Goal: Navigation & Orientation: Find specific page/section

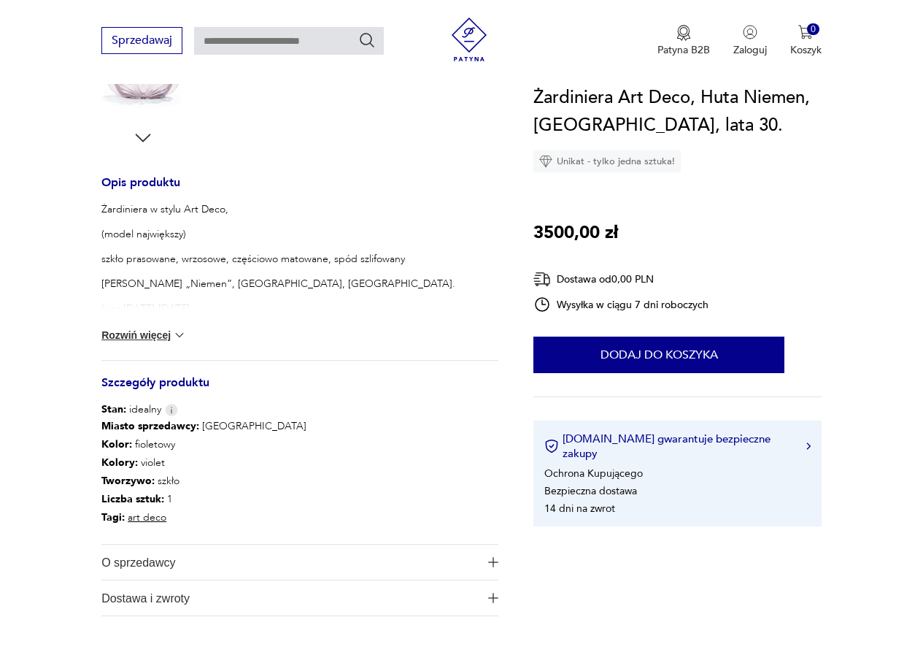
scroll to position [584, 0]
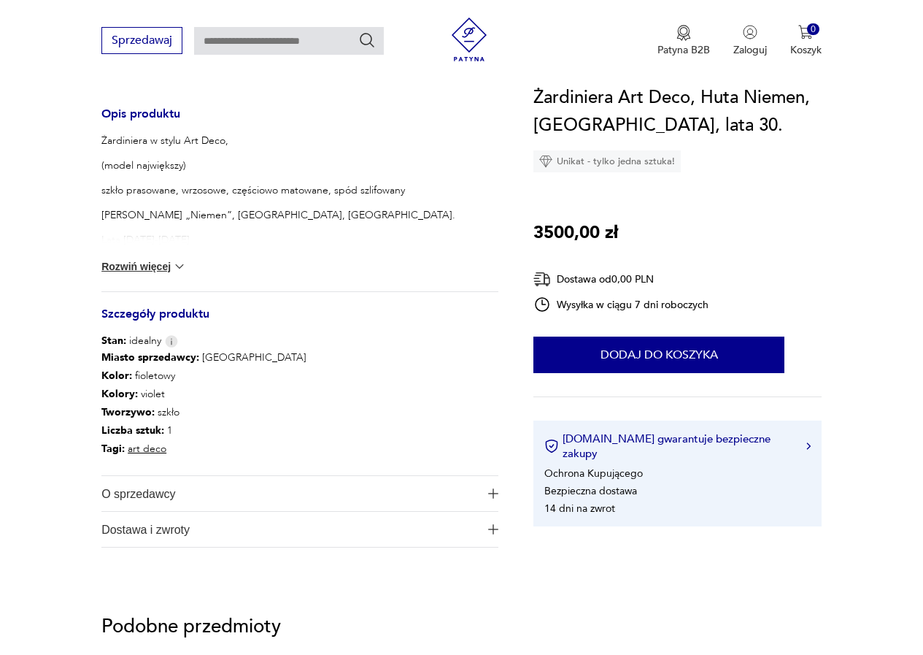
click at [173, 499] on span "O sprzedawcy" at bounding box center [289, 493] width 377 height 35
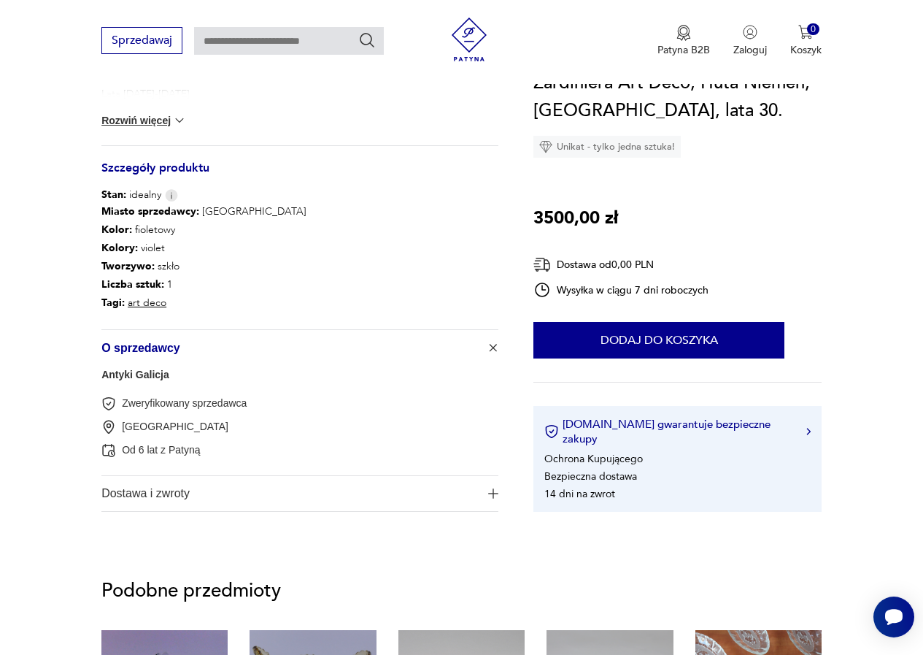
scroll to position [803, 0]
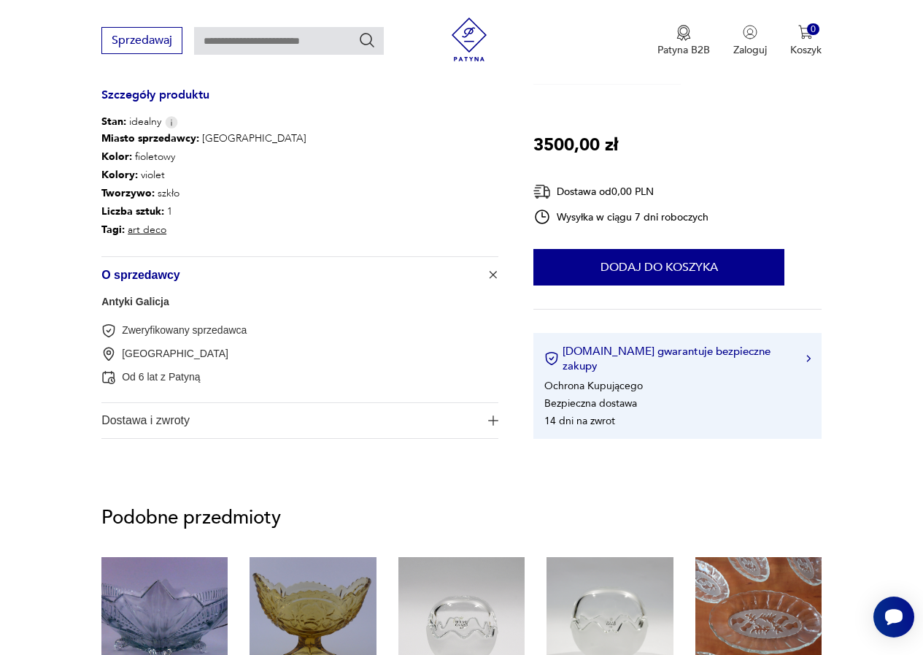
click at [191, 419] on span "Dostawa i zwroty" at bounding box center [289, 420] width 377 height 35
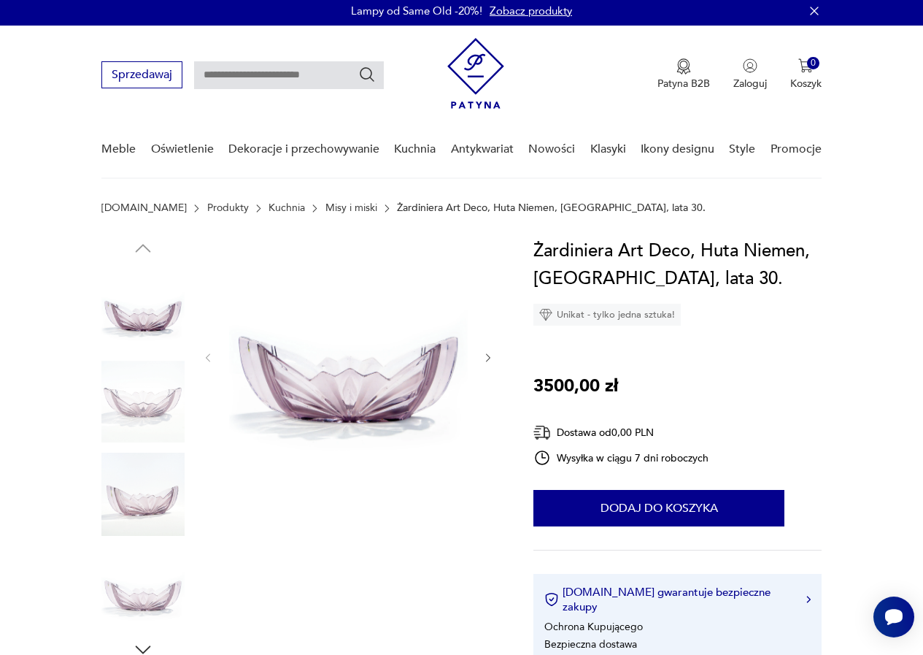
scroll to position [0, 0]
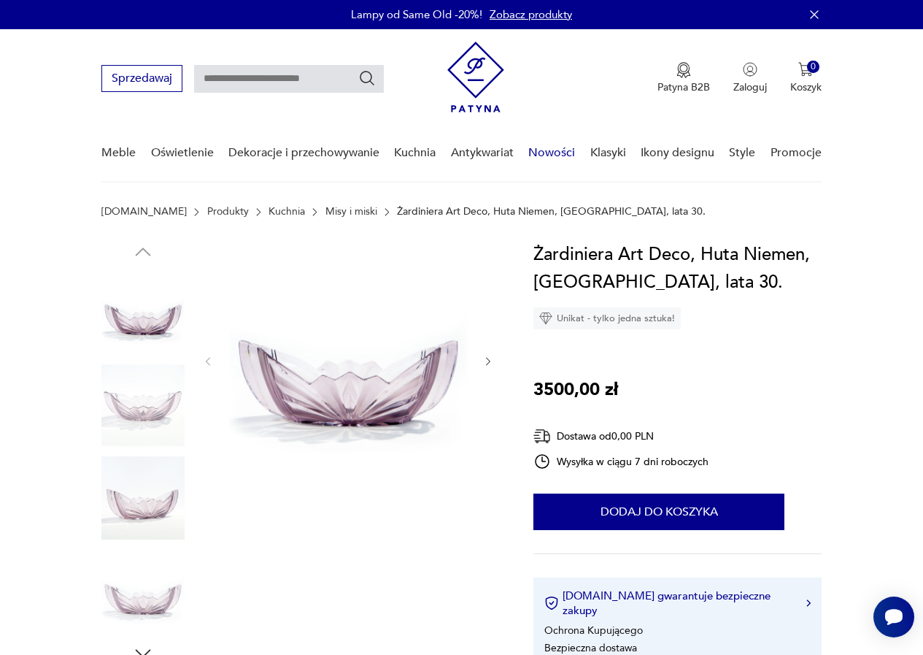
click at [556, 151] on link "Nowości" at bounding box center [551, 153] width 47 height 56
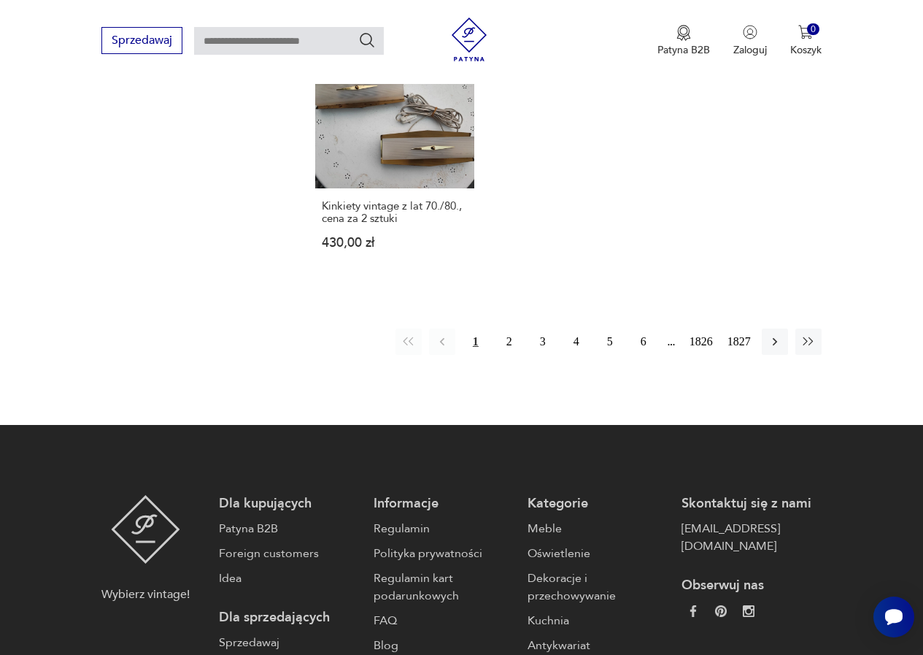
scroll to position [1817, 0]
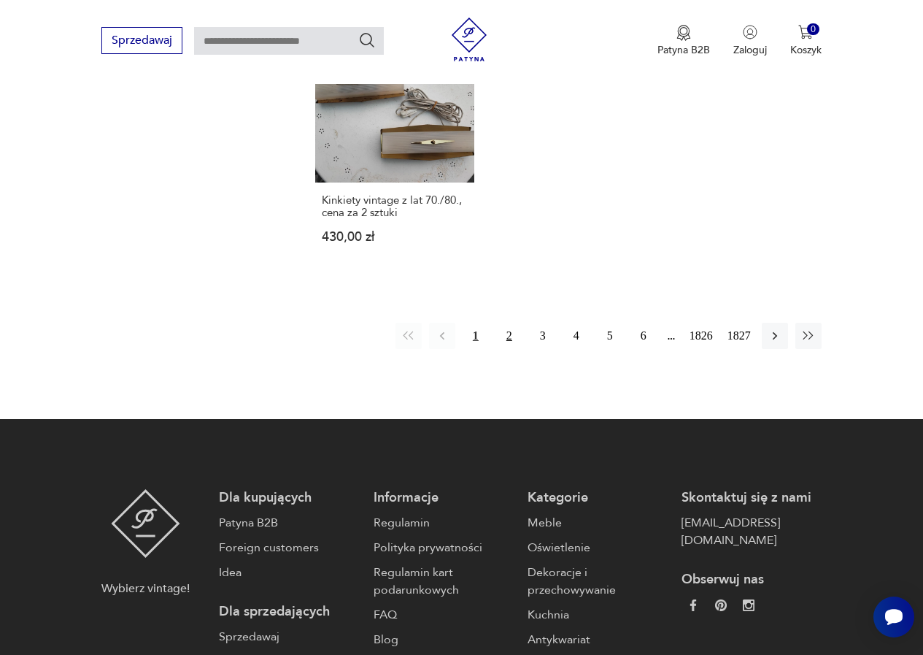
click at [504, 338] on button "2" at bounding box center [509, 336] width 26 height 26
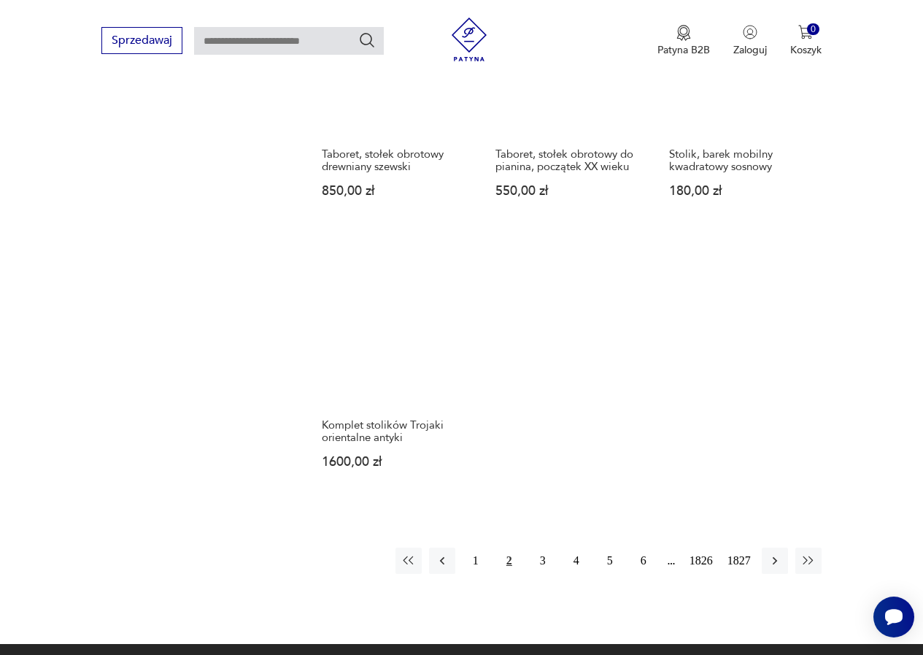
scroll to position [1649, 0]
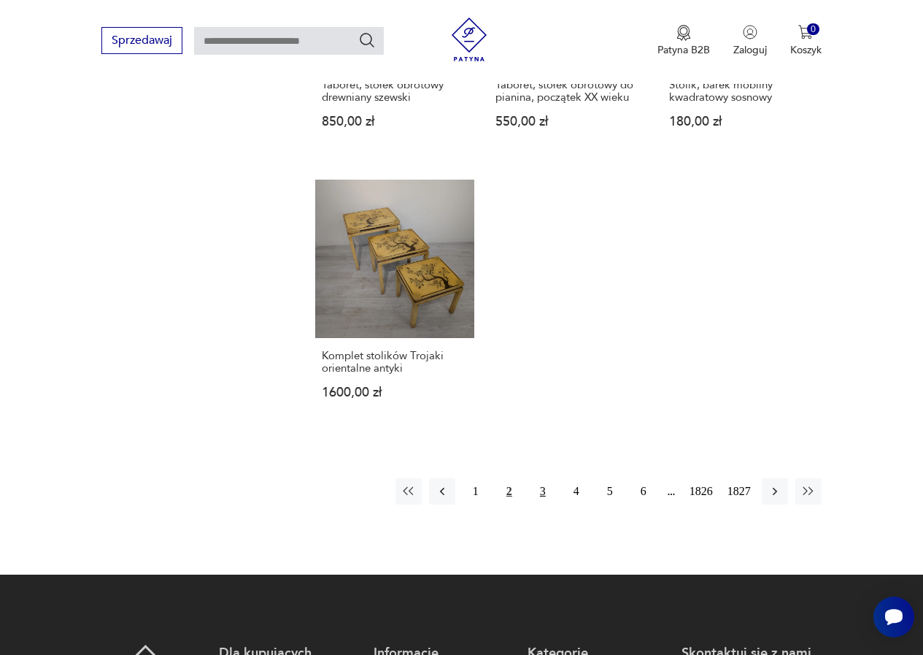
click at [541, 489] on button "3" at bounding box center [543, 491] width 26 height 26
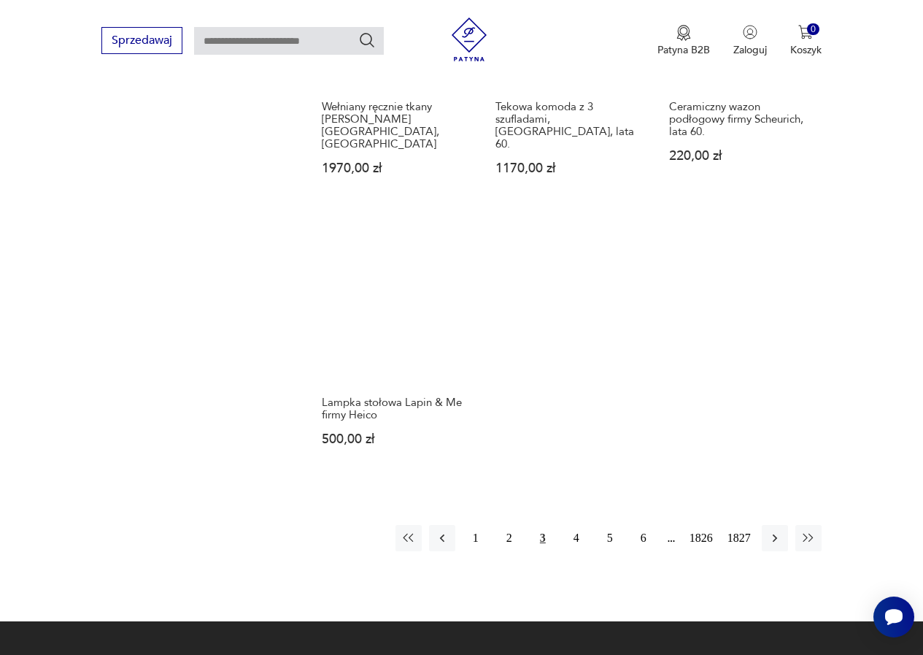
scroll to position [1722, 0]
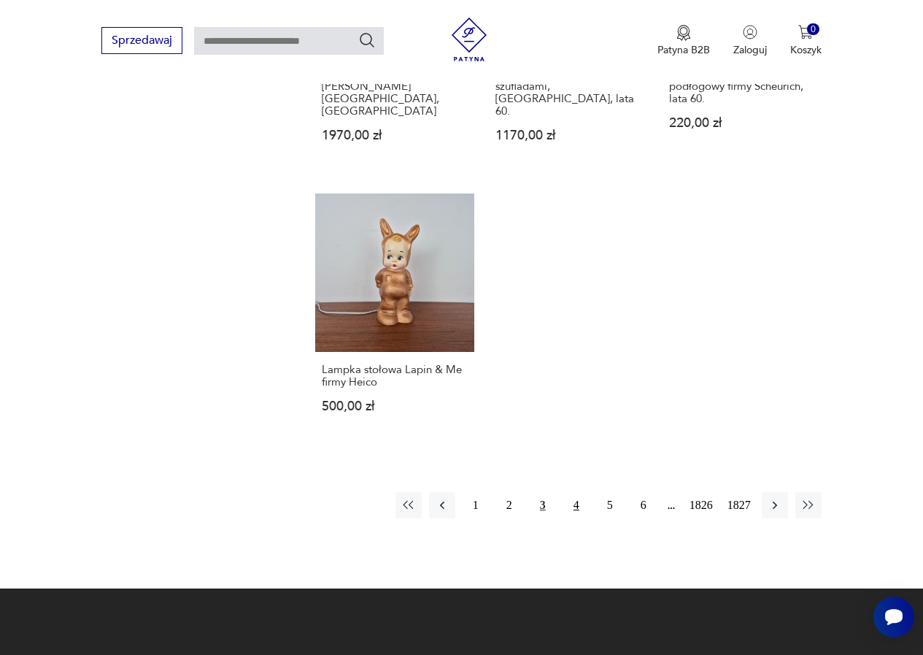
click at [577, 492] on button "4" at bounding box center [576, 505] width 26 height 26
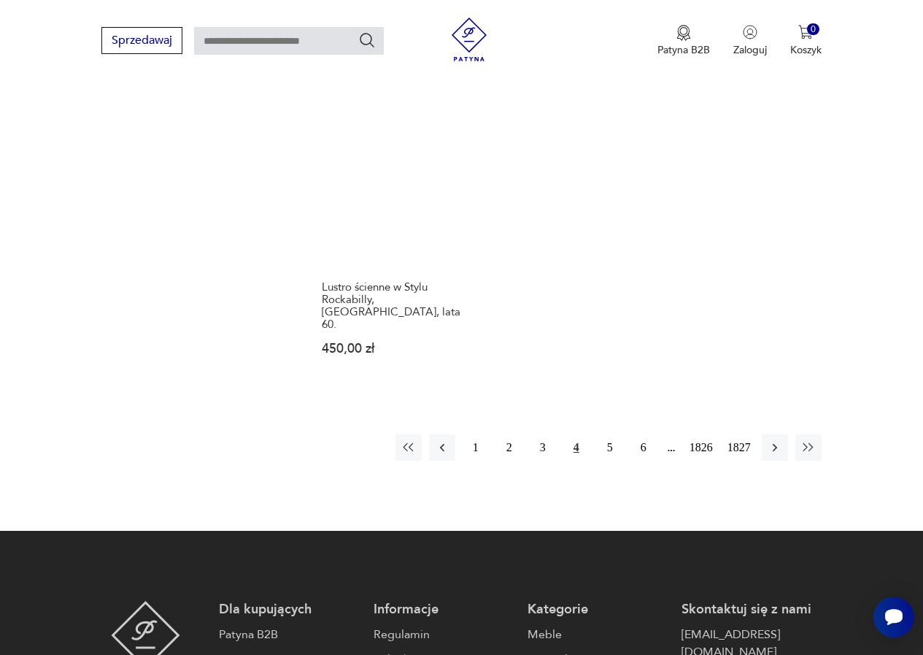
scroll to position [1868, 0]
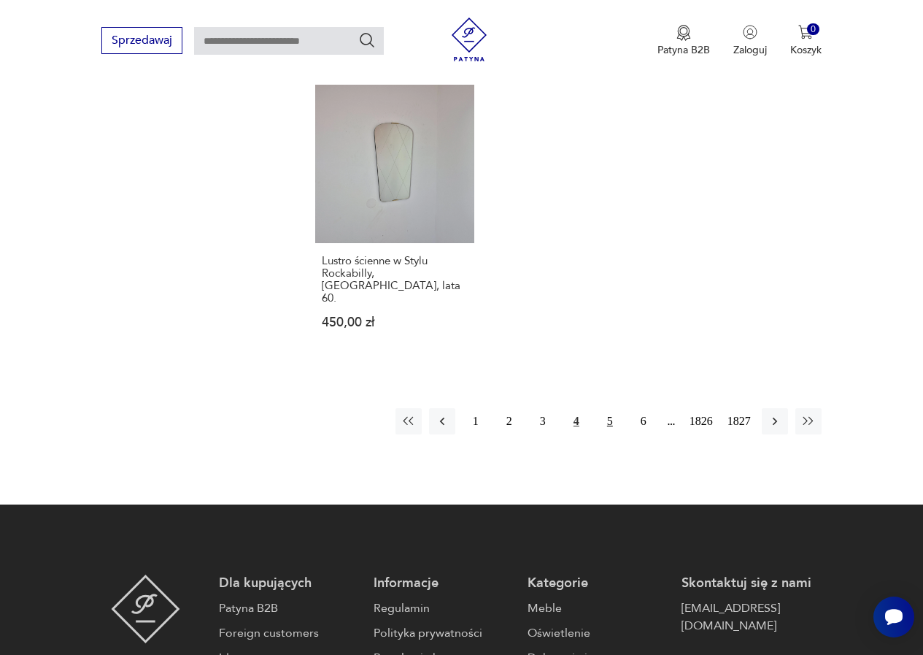
click at [607, 408] on button "5" at bounding box center [610, 421] width 26 height 26
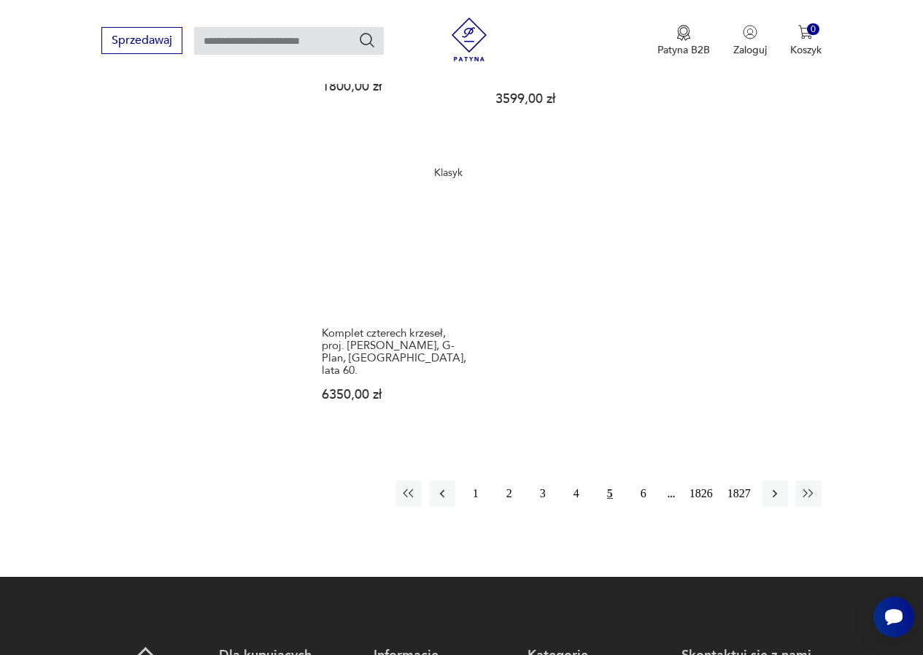
scroll to position [1795, 0]
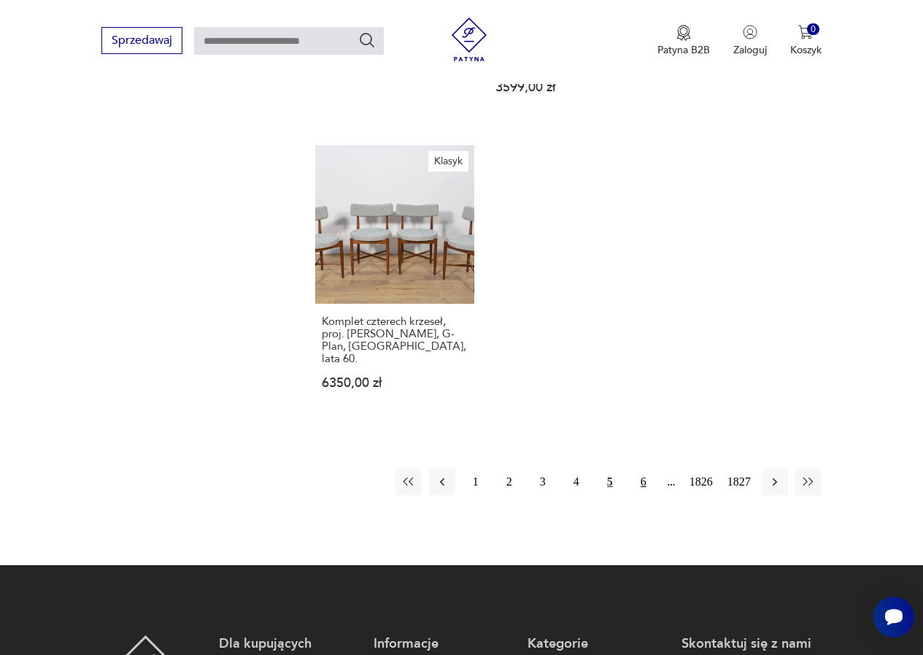
click at [643, 469] on button "6" at bounding box center [644, 482] width 26 height 26
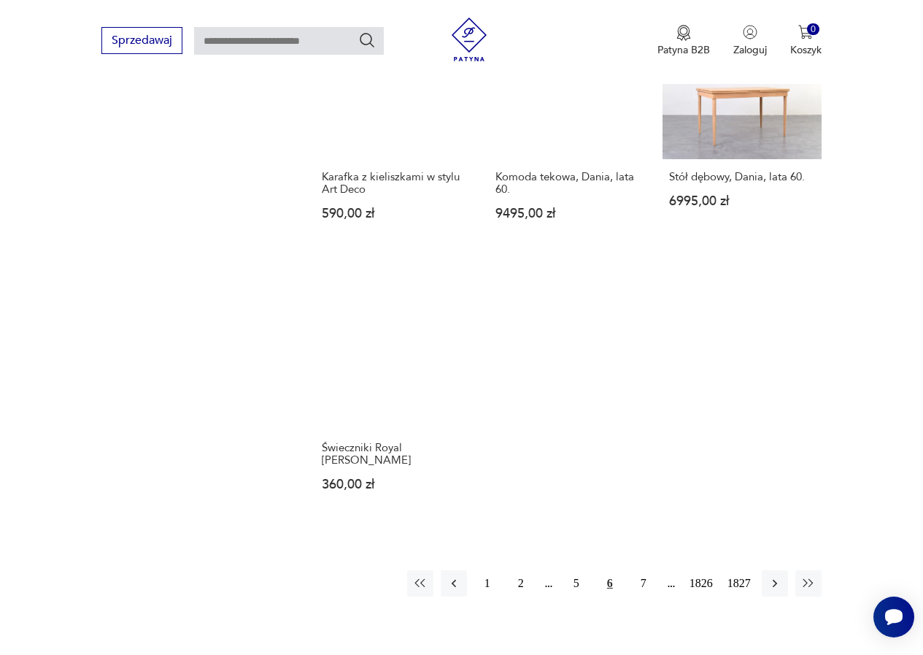
scroll to position [1576, 0]
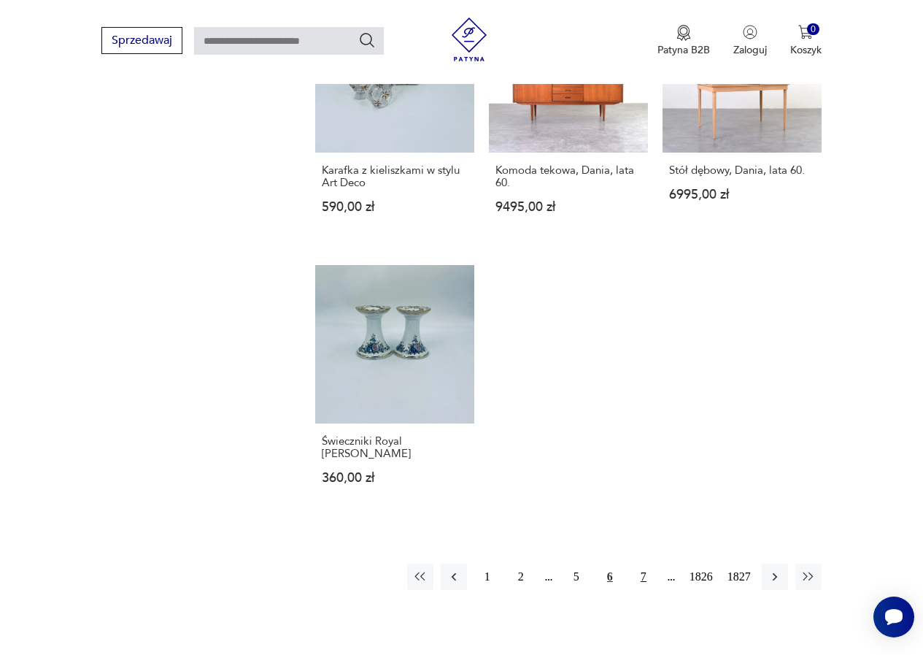
click at [640, 563] on button "7" at bounding box center [644, 576] width 26 height 26
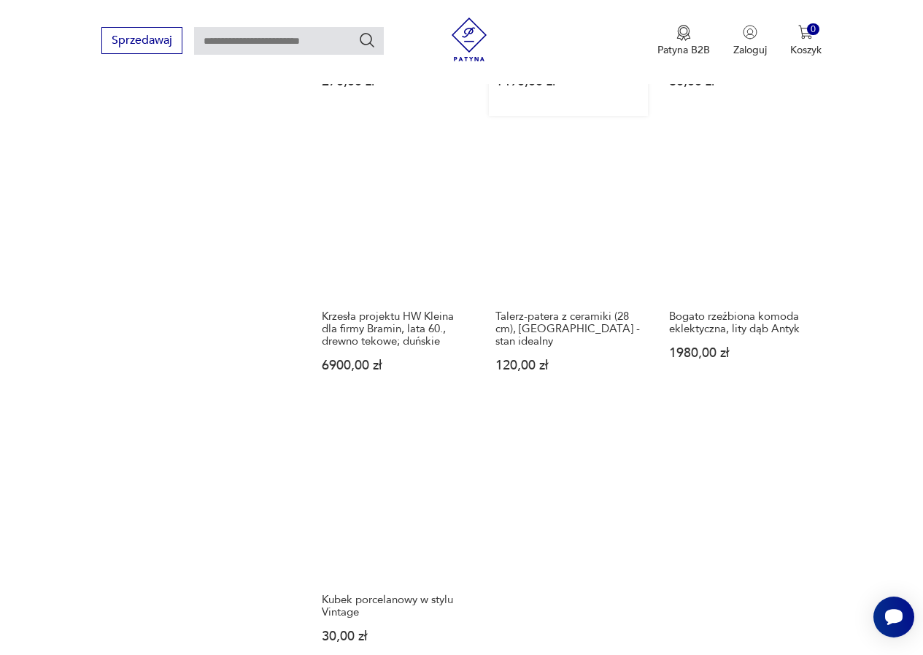
scroll to position [1722, 0]
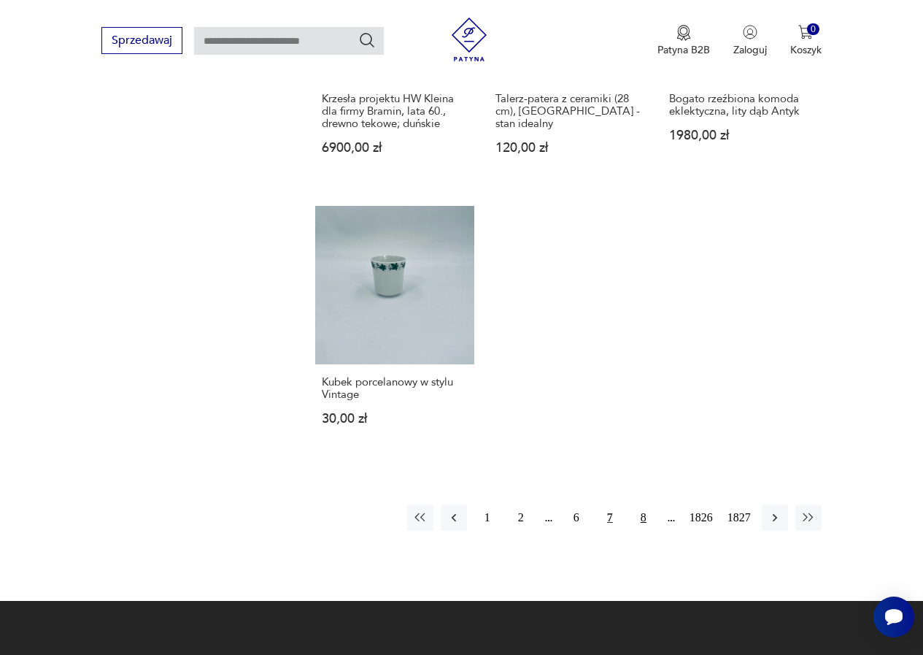
click at [647, 504] on button "8" at bounding box center [644, 517] width 26 height 26
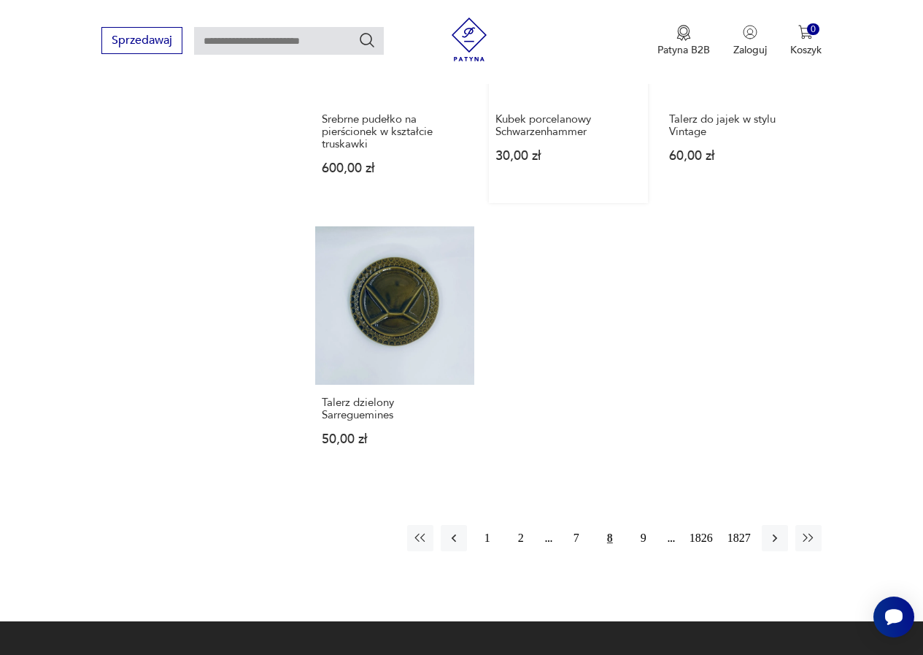
scroll to position [1722, 0]
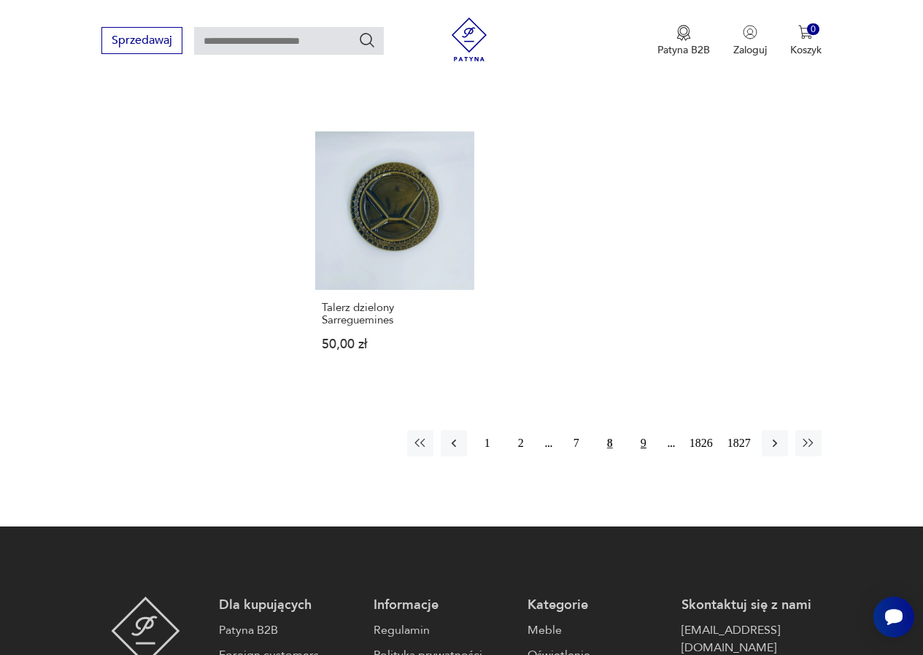
click at [643, 431] on button "9" at bounding box center [644, 443] width 26 height 26
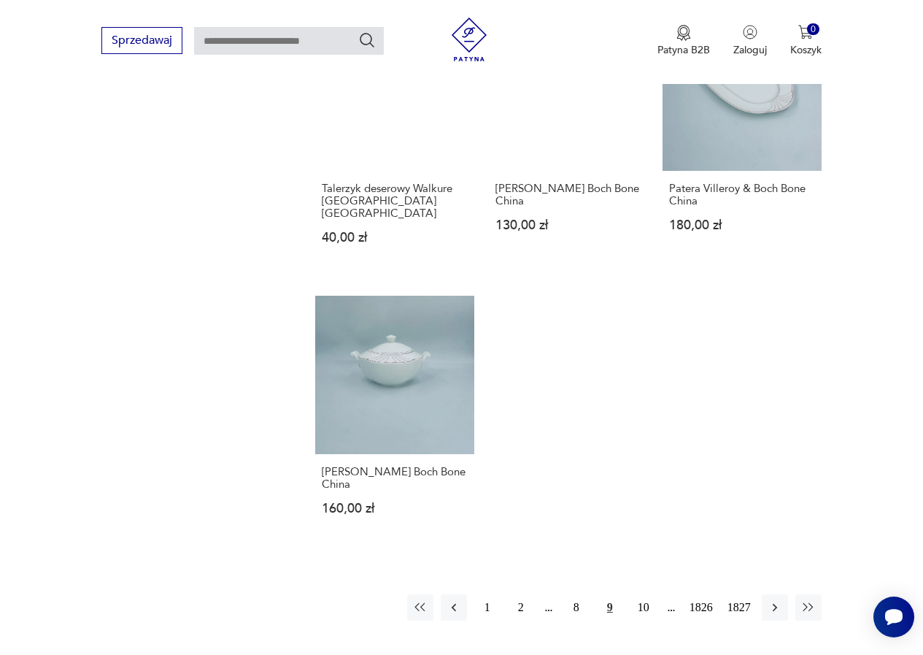
scroll to position [1795, 0]
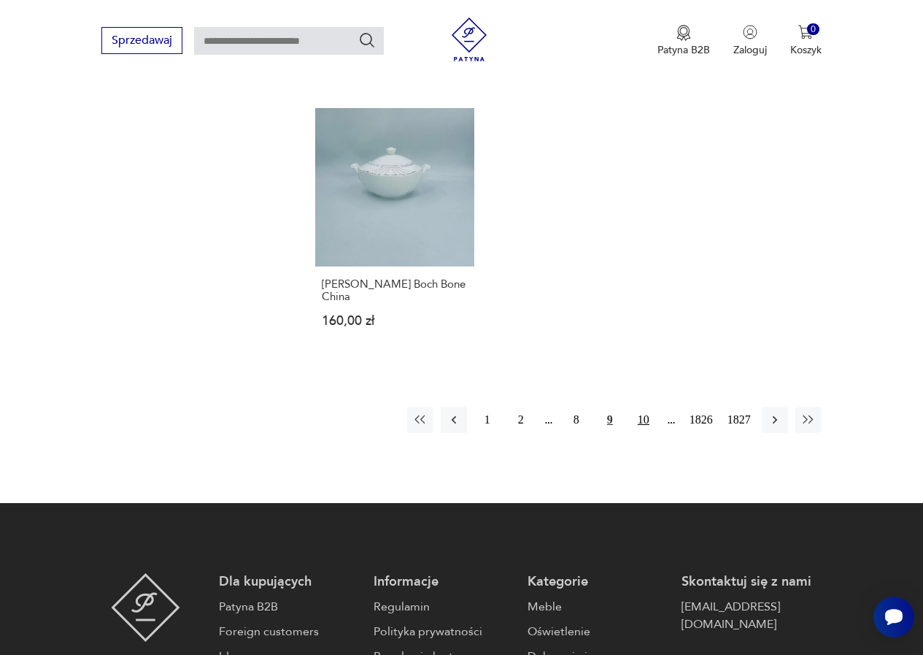
click at [642, 407] on button "10" at bounding box center [644, 420] width 26 height 26
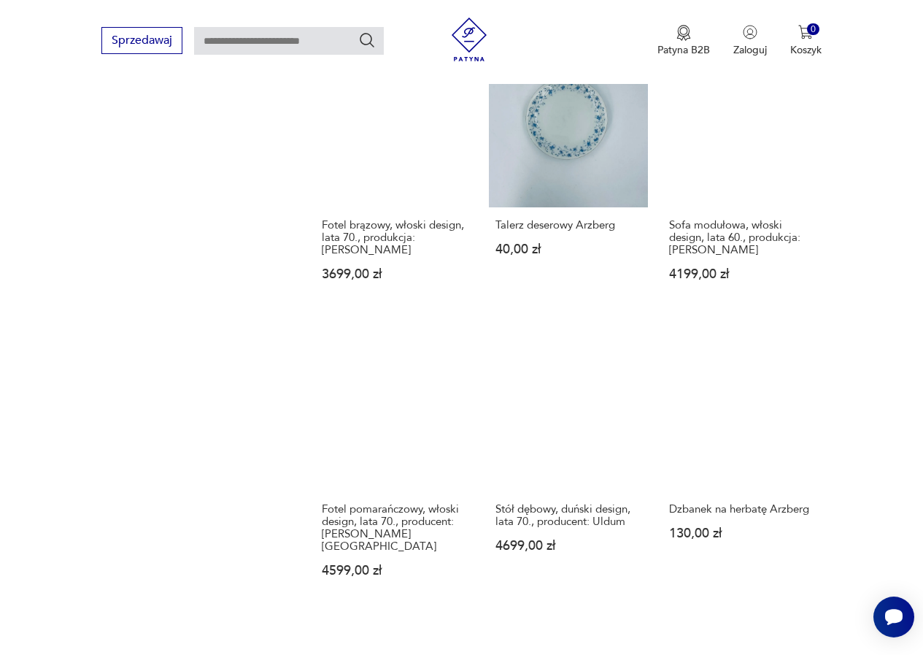
scroll to position [1211, 0]
